Goal: Information Seeking & Learning: Learn about a topic

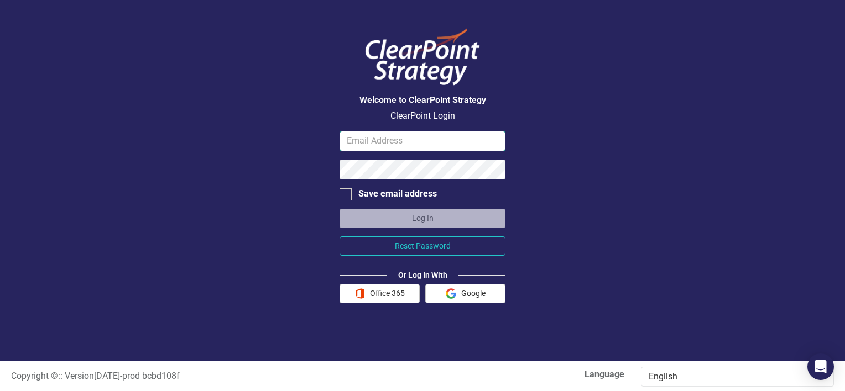
click at [440, 145] on input "email" at bounding box center [422, 141] width 166 height 20
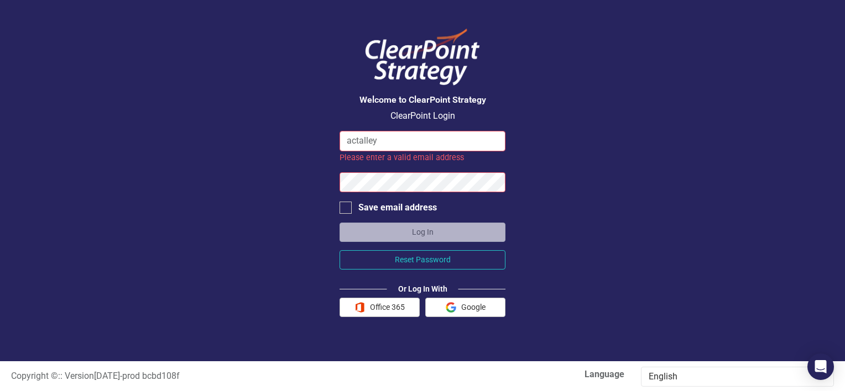
click at [440, 145] on input "actalley" at bounding box center [422, 141] width 166 height 20
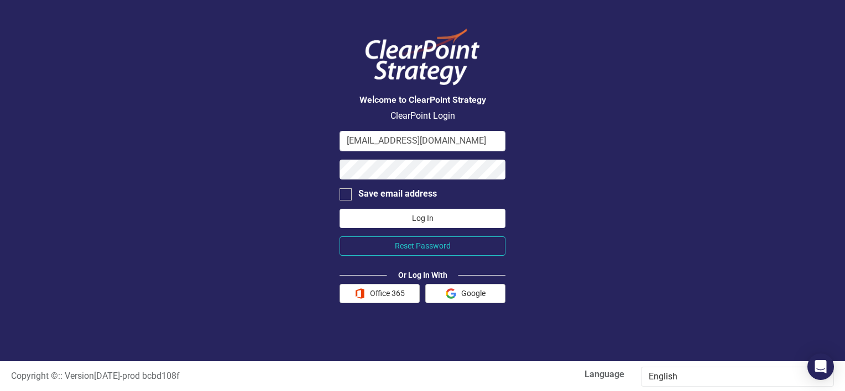
click at [433, 219] on button "Log In" at bounding box center [422, 218] width 166 height 19
click at [377, 143] on input "actalley@santeecooper.com" at bounding box center [422, 141] width 166 height 20
type input "anthony.talley@santeecooper.com"
click at [412, 220] on button "Log In" at bounding box center [422, 218] width 166 height 19
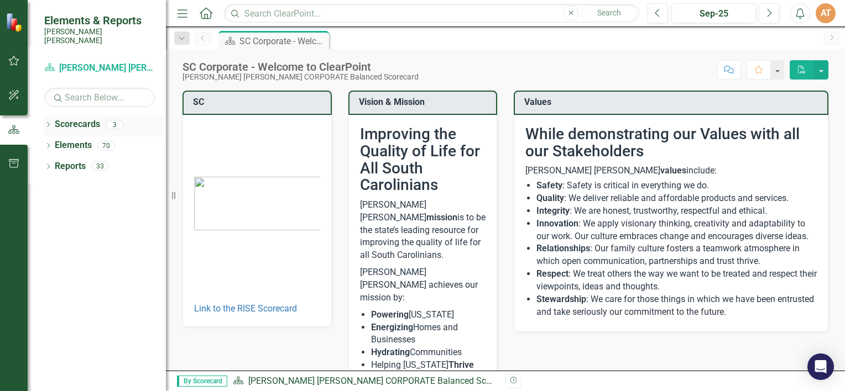
click at [50, 123] on icon "Dropdown" at bounding box center [48, 126] width 8 height 6
click at [96, 139] on link "[PERSON_NAME] [PERSON_NAME] CORPORATE Balanced Scorecard" at bounding box center [113, 145] width 105 height 13
click at [95, 139] on link "[PERSON_NAME] [PERSON_NAME] CORPORATE Balanced Scorecard" at bounding box center [113, 145] width 105 height 13
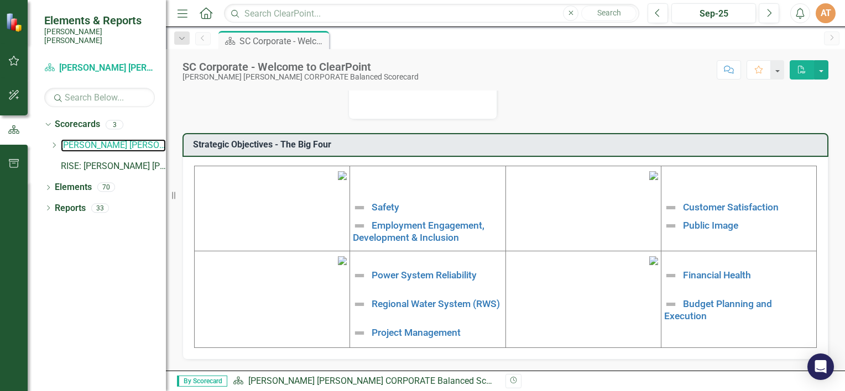
scroll to position [356, 0]
click at [120, 160] on link "RISE: [PERSON_NAME] [PERSON_NAME] Recognizing Innovation, Safety and Excellence" at bounding box center [113, 166] width 105 height 13
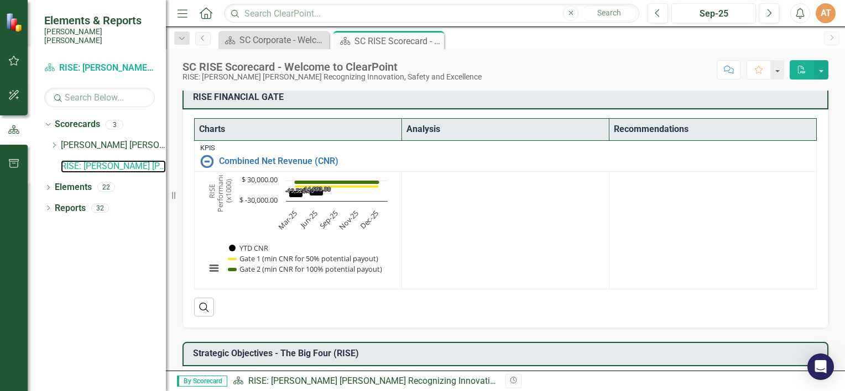
scroll to position [210, 0]
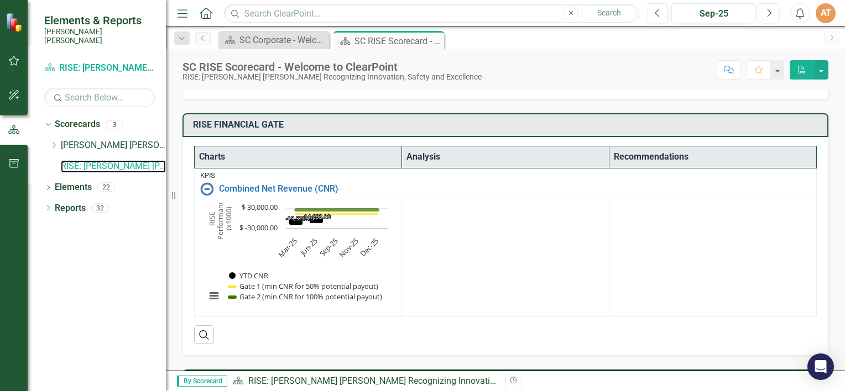
click at [261, 223] on text "$ -30,000.00" at bounding box center [258, 228] width 38 height 10
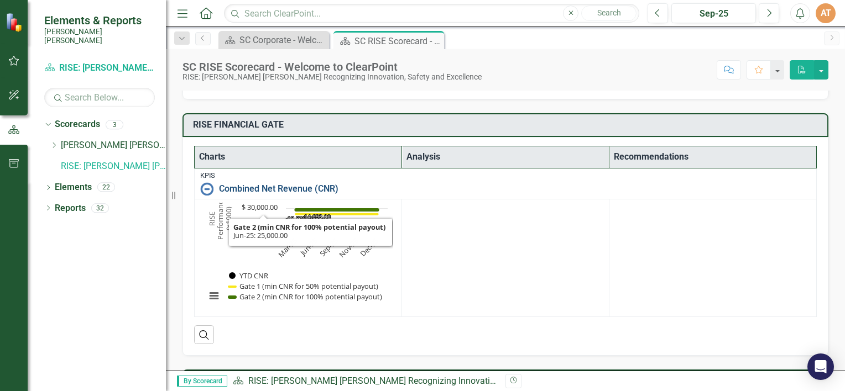
click at [247, 186] on link "Combined Net Revenue (CNR)" at bounding box center [515, 189] width 592 height 10
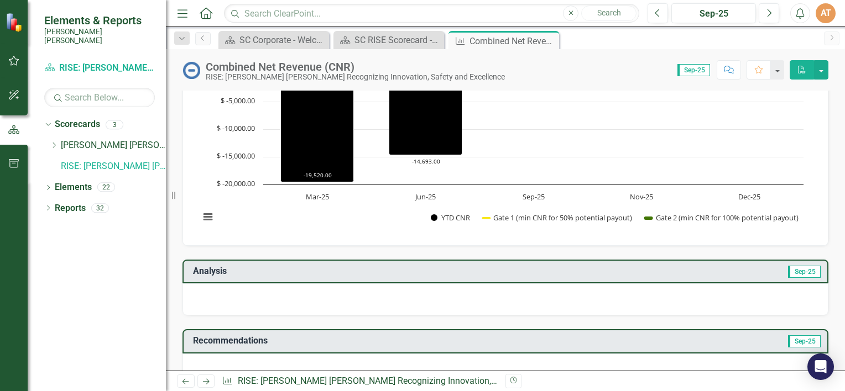
scroll to position [111, 0]
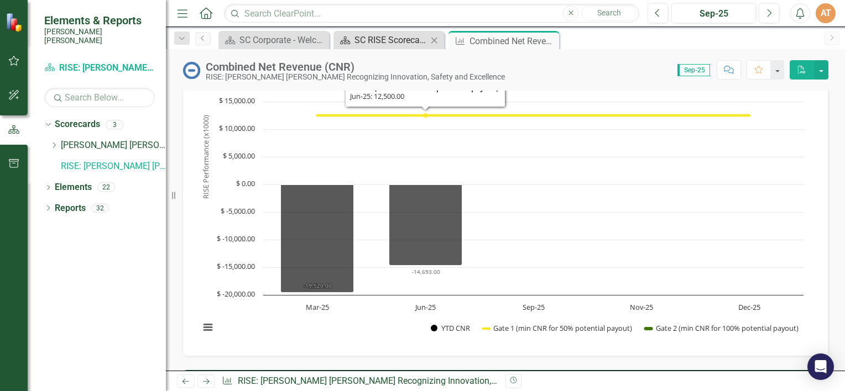
click at [391, 33] on div "SC RISE Scorecard - Welcome to ClearPoint" at bounding box center [390, 40] width 73 height 14
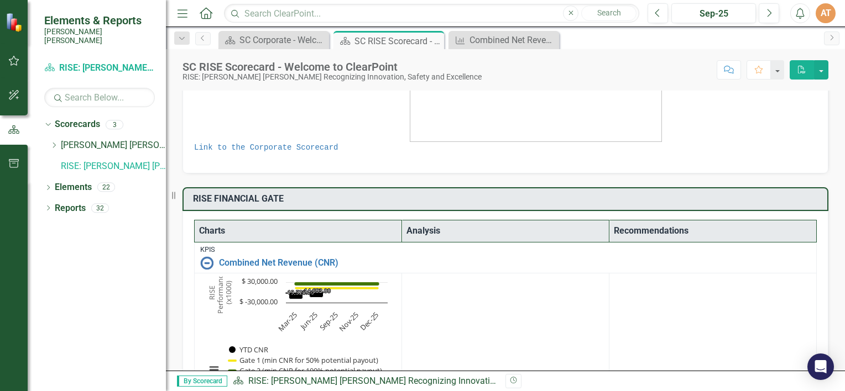
scroll to position [154, 0]
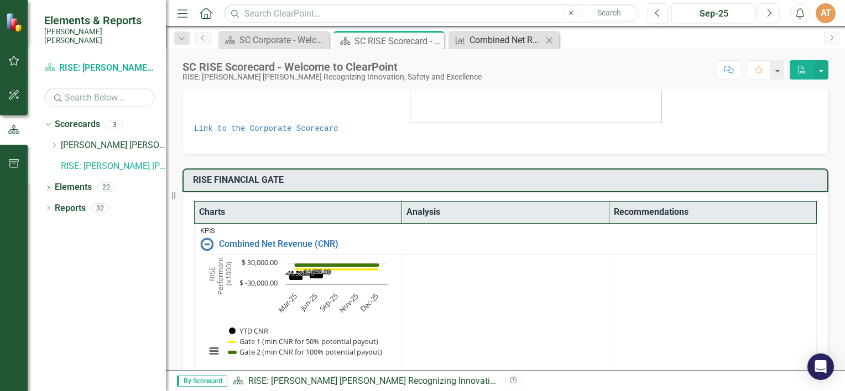
click at [504, 43] on div "Combined Net Revenue (CNR)" at bounding box center [505, 40] width 73 height 14
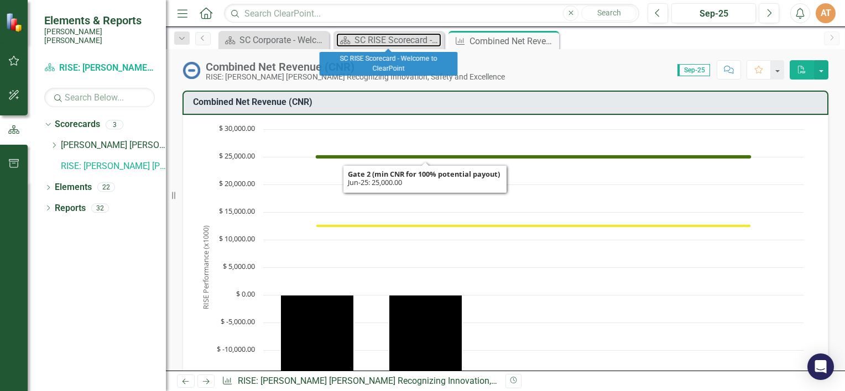
click at [403, 38] on div "SC RISE Scorecard - Welcome to ClearPoint" at bounding box center [397, 40] width 87 height 14
